Goal: Task Accomplishment & Management: Manage account settings

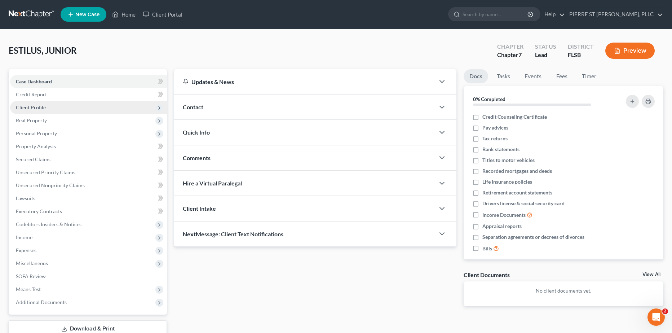
click at [61, 106] on span "Client Profile" at bounding box center [88, 107] width 157 height 13
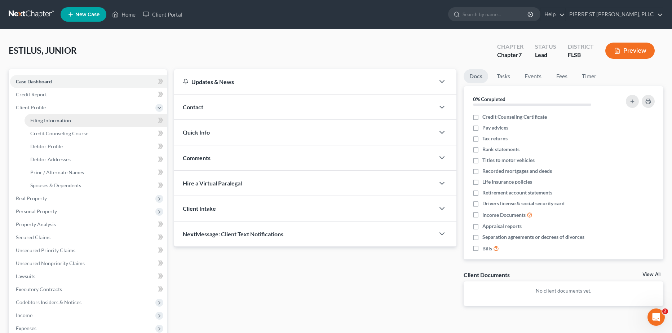
click at [73, 125] on link "Filing Information" at bounding box center [96, 120] width 142 height 13
select select "1"
select select "0"
select select "9"
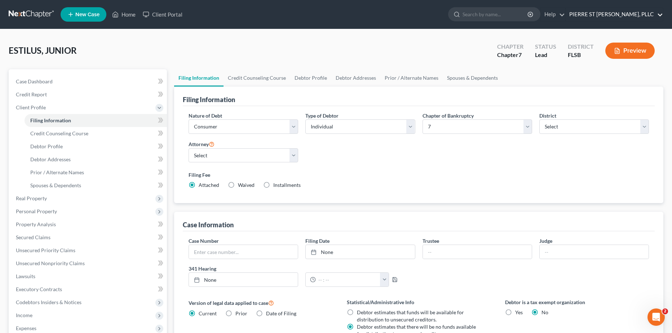
click at [615, 14] on link "PIERRE ST [PERSON_NAME], PLLC" at bounding box center [613, 14] width 97 height 13
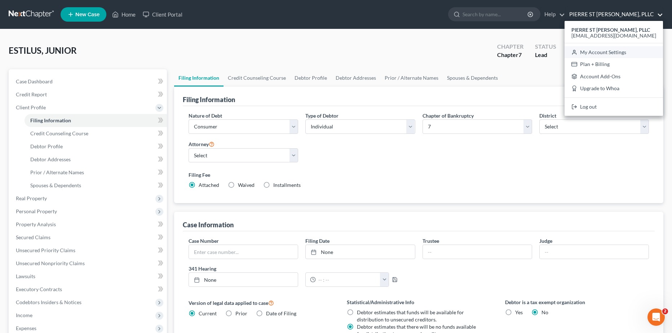
click at [616, 50] on link "My Account Settings" at bounding box center [613, 52] width 98 height 12
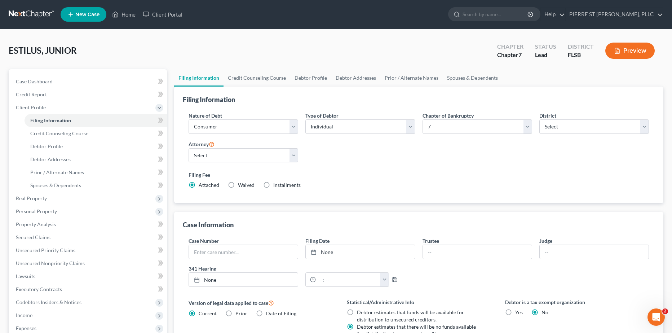
select select "17"
select select "24"
select select "9"
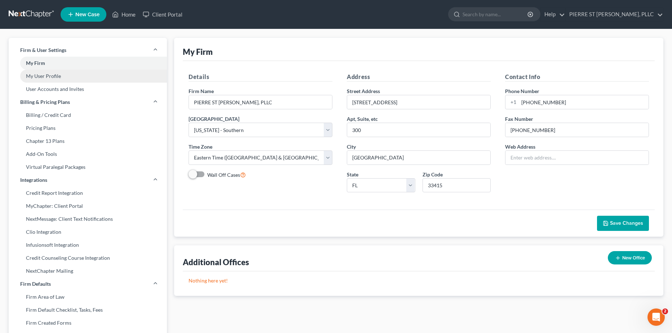
click at [76, 74] on link "My User Profile" at bounding box center [88, 76] width 158 height 13
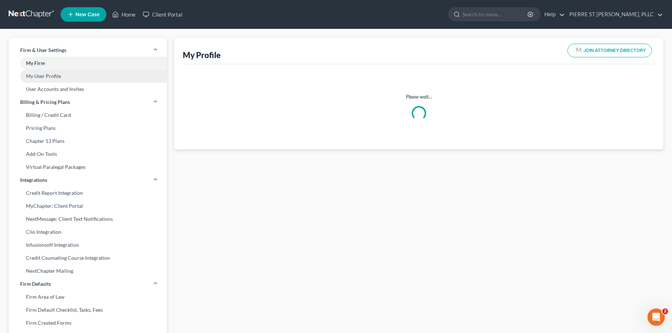
select select "9"
select select "17"
select select "attorney"
select select "1"
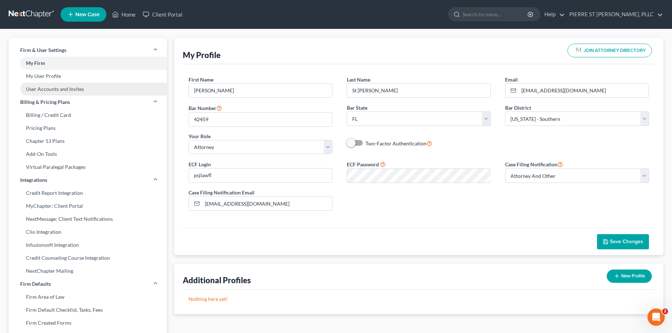
click at [83, 88] on link "User Accounts and Invites" at bounding box center [88, 89] width 158 height 13
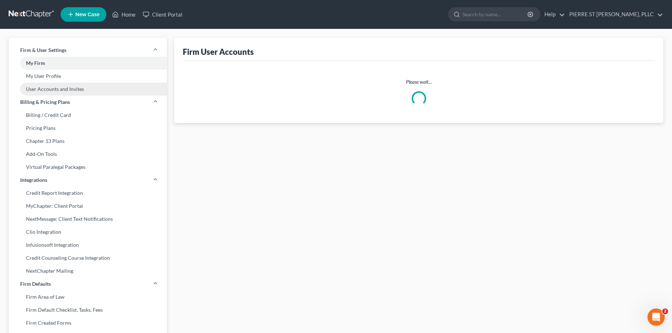
select select "0"
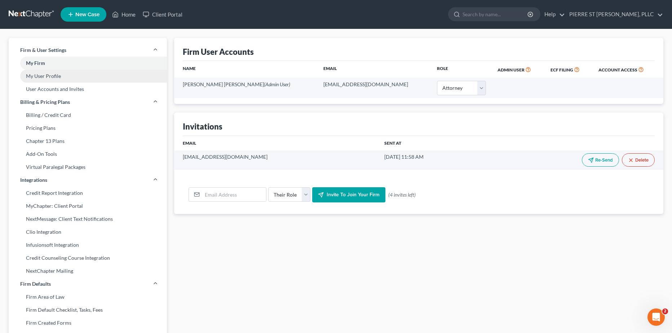
click at [81, 77] on link "My User Profile" at bounding box center [88, 76] width 158 height 13
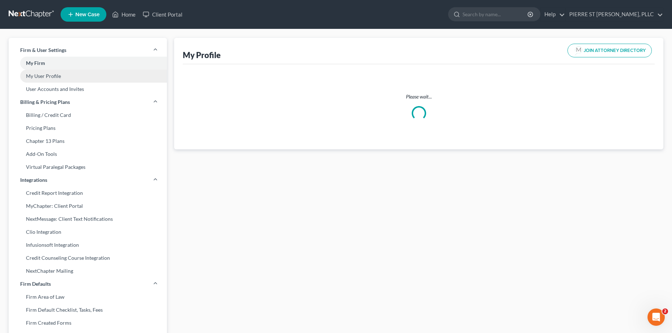
select select "9"
select select "17"
select select "attorney"
select select "1"
